Goal: Entertainment & Leisure: Consume media (video, audio)

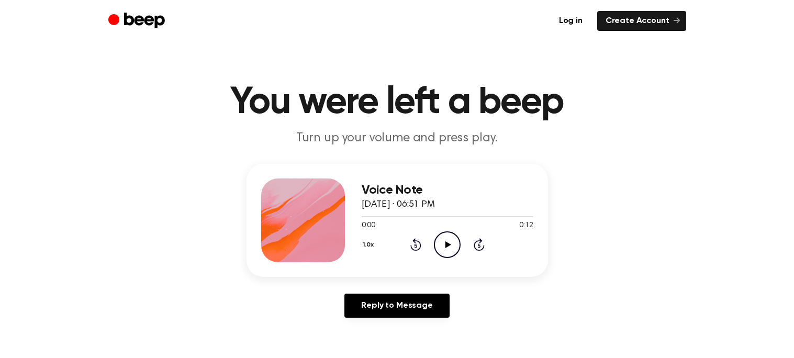
click at [435, 252] on icon "Play Audio" at bounding box center [447, 244] width 27 height 27
click at [435, 252] on icon "Pause Audio" at bounding box center [447, 244] width 27 height 27
click at [438, 243] on icon "Play Audio" at bounding box center [447, 244] width 27 height 27
click at [438, 243] on icon "Pause Audio" at bounding box center [447, 244] width 27 height 27
